Goal: Task Accomplishment & Management: Manage account settings

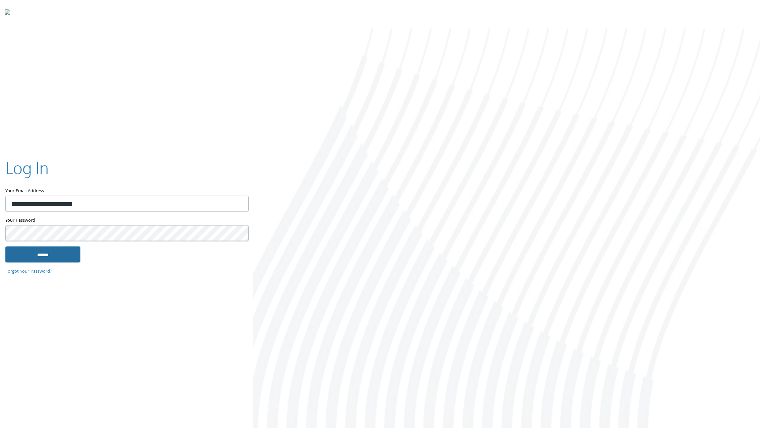
click at [41, 250] on input "******" at bounding box center [42, 254] width 75 height 16
type input "**********"
click at [54, 256] on input "******" at bounding box center [42, 254] width 75 height 16
